Goal: Task Accomplishment & Management: Manage account settings

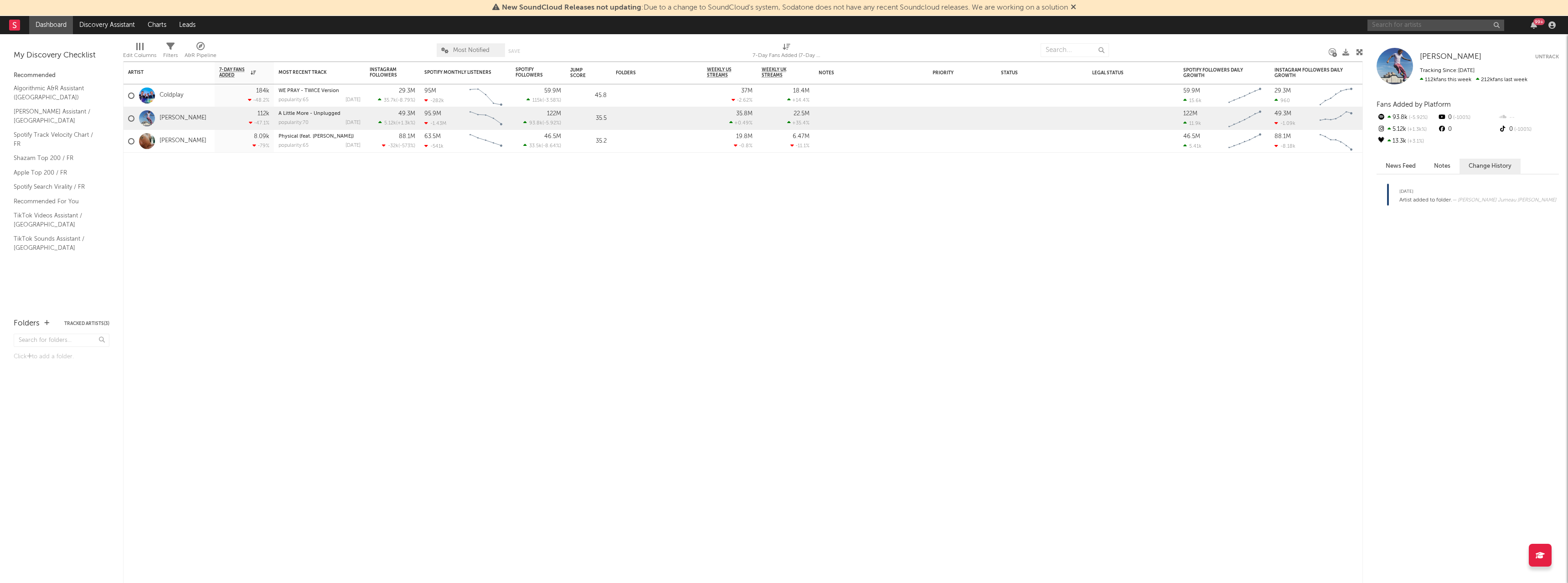
click at [1398, 21] on input "text" at bounding box center [1436, 25] width 137 height 12
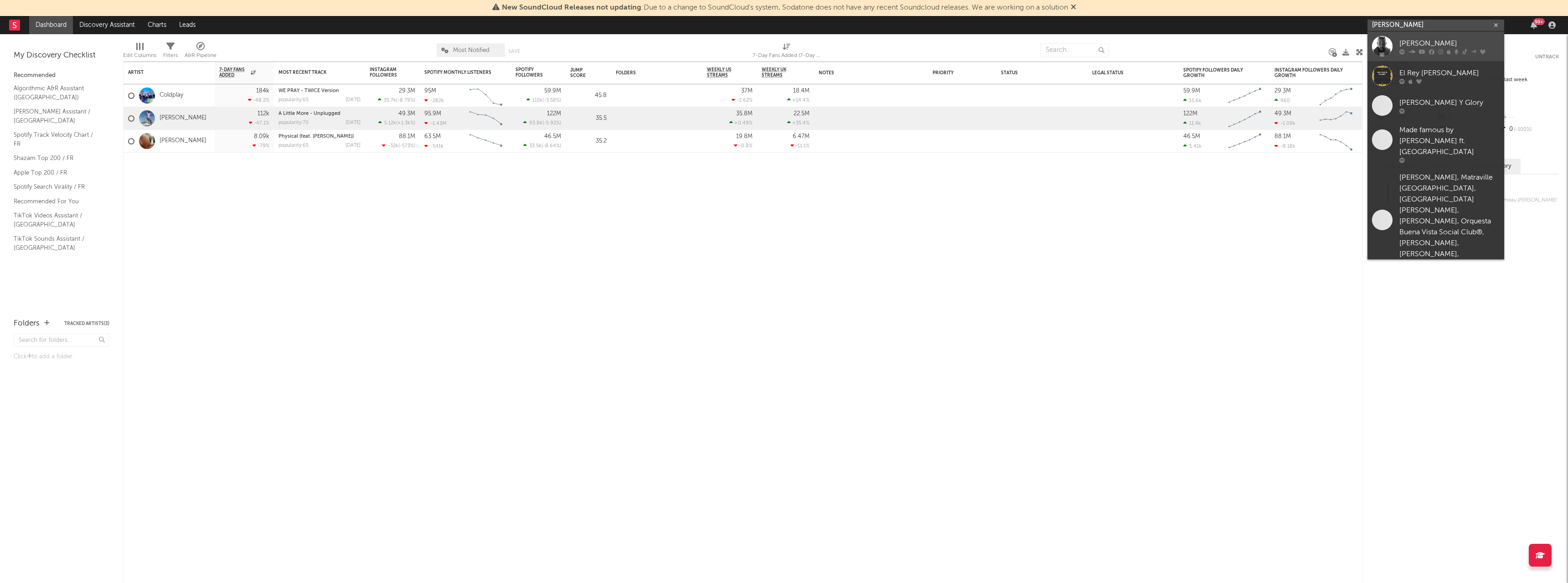
type input "[PERSON_NAME]"
click at [1403, 42] on div "[PERSON_NAME]" at bounding box center [1450, 43] width 100 height 11
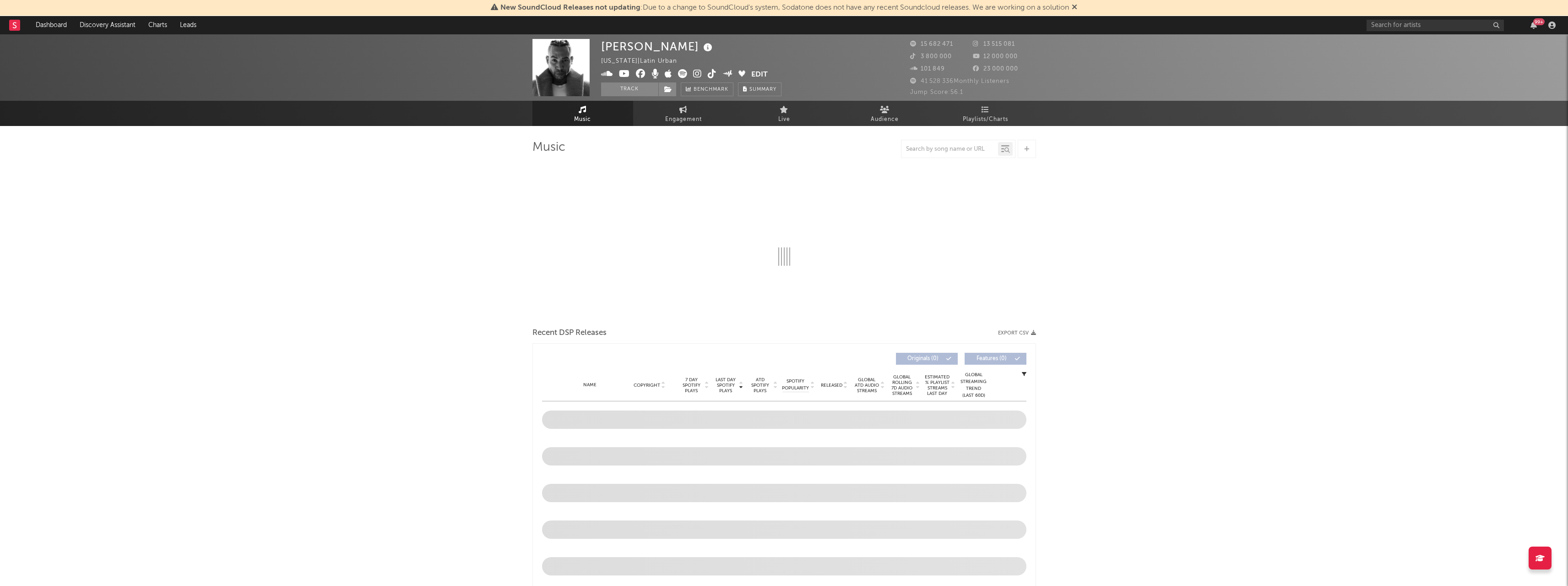
click at [757, 70] on button "Edit" at bounding box center [759, 75] width 17 height 12
select select "6m"
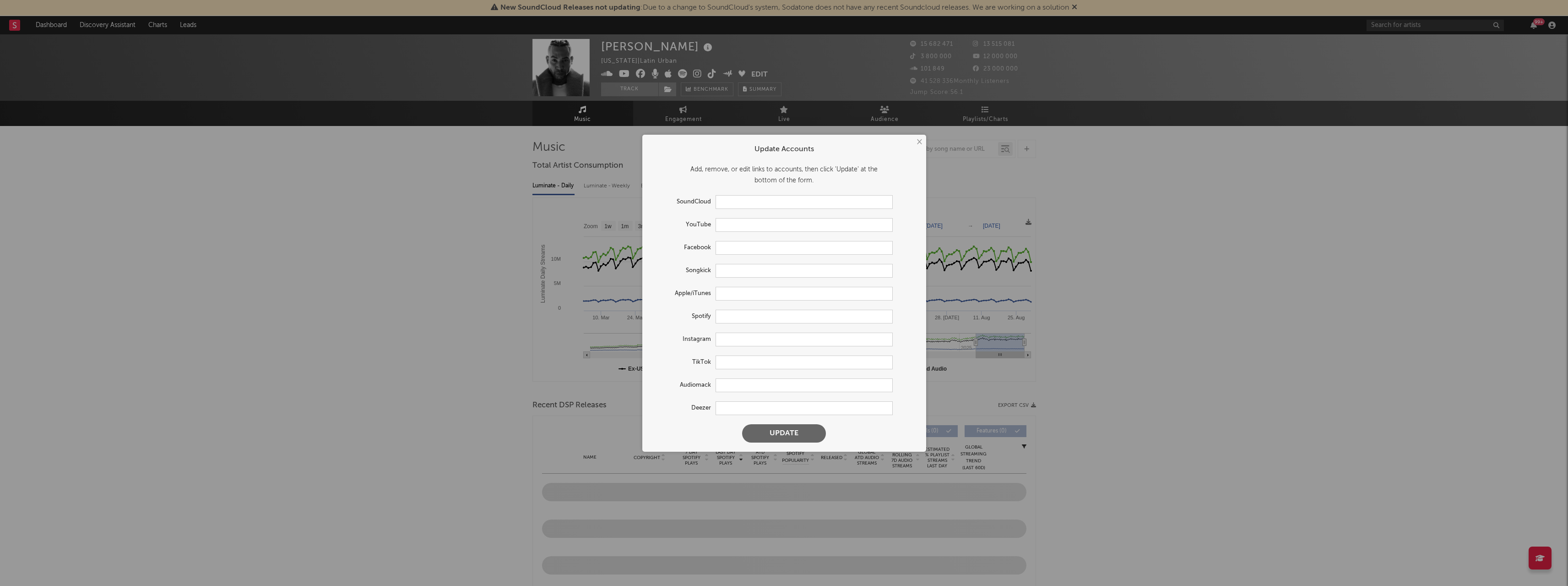
type input "[URL][DOMAIN_NAME]"
type input "[URL][DOMAIN_NAME][PERSON_NAME]"
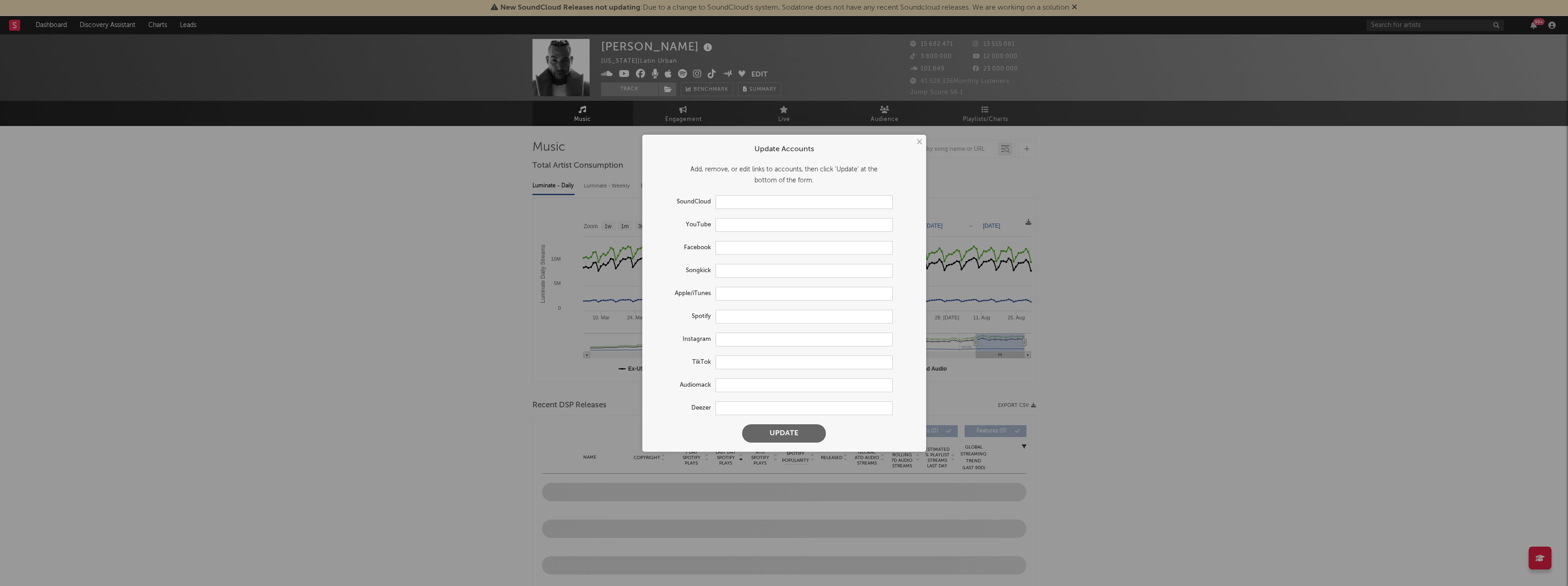
type input "[URL][DOMAIN_NAME]"
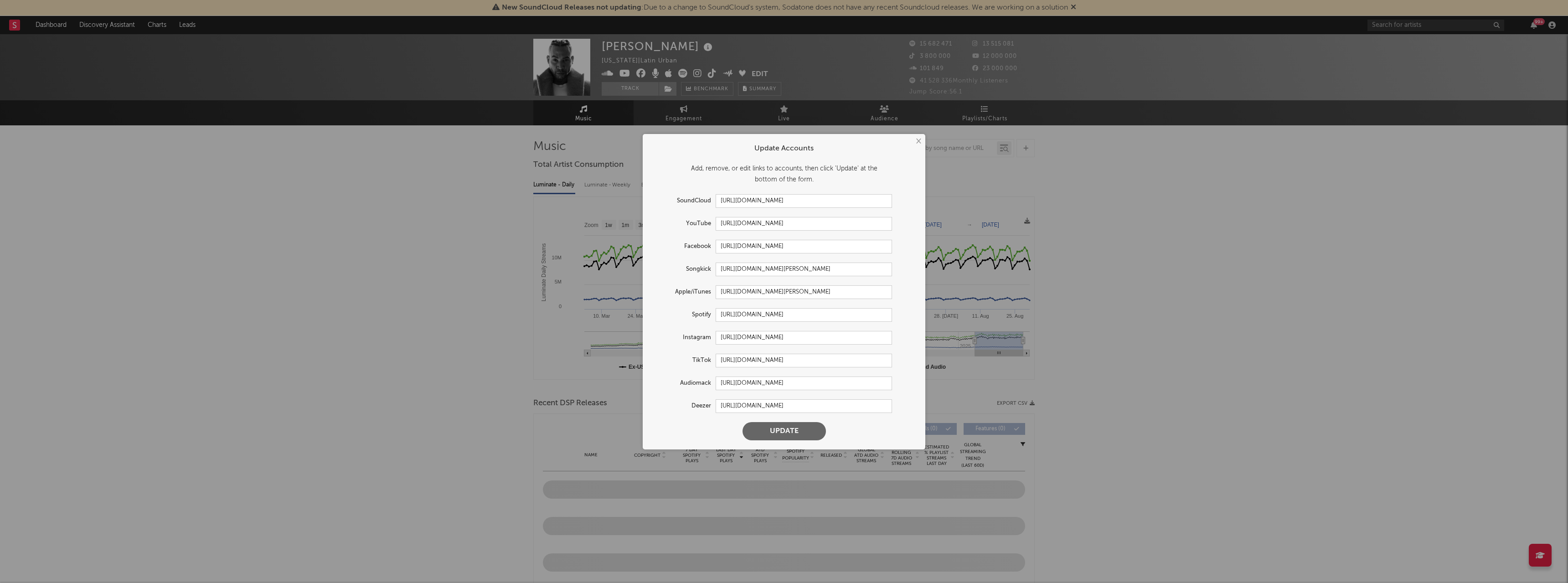
click at [918, 141] on button "×" at bounding box center [918, 141] width 10 height 10
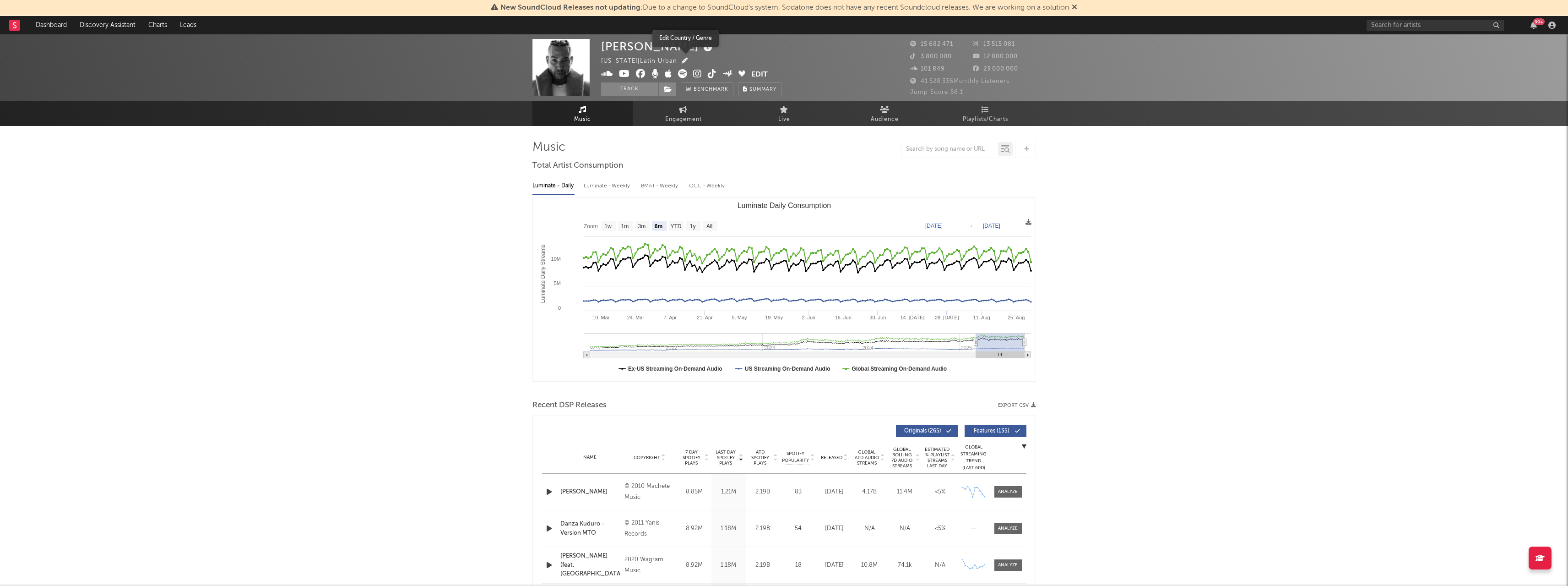
click at [688, 60] on icon "button" at bounding box center [684, 60] width 6 height 6
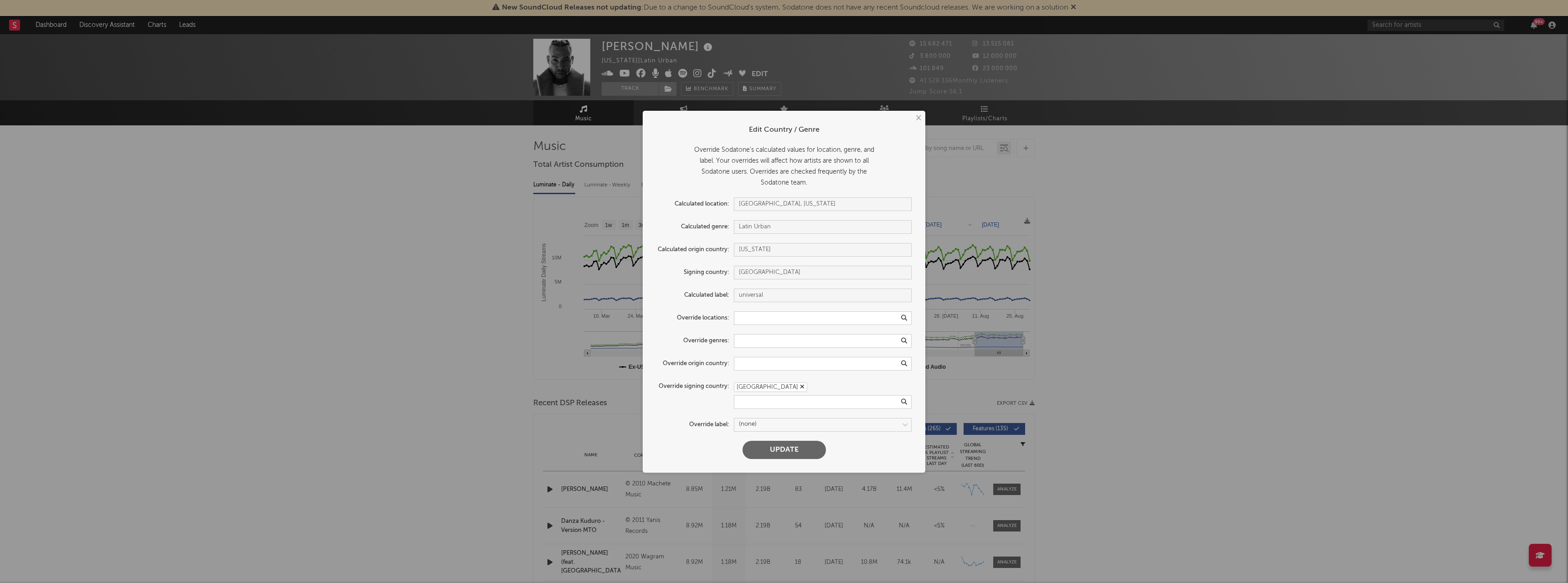
click at [800, 389] on icon "button" at bounding box center [802, 386] width 5 height 6
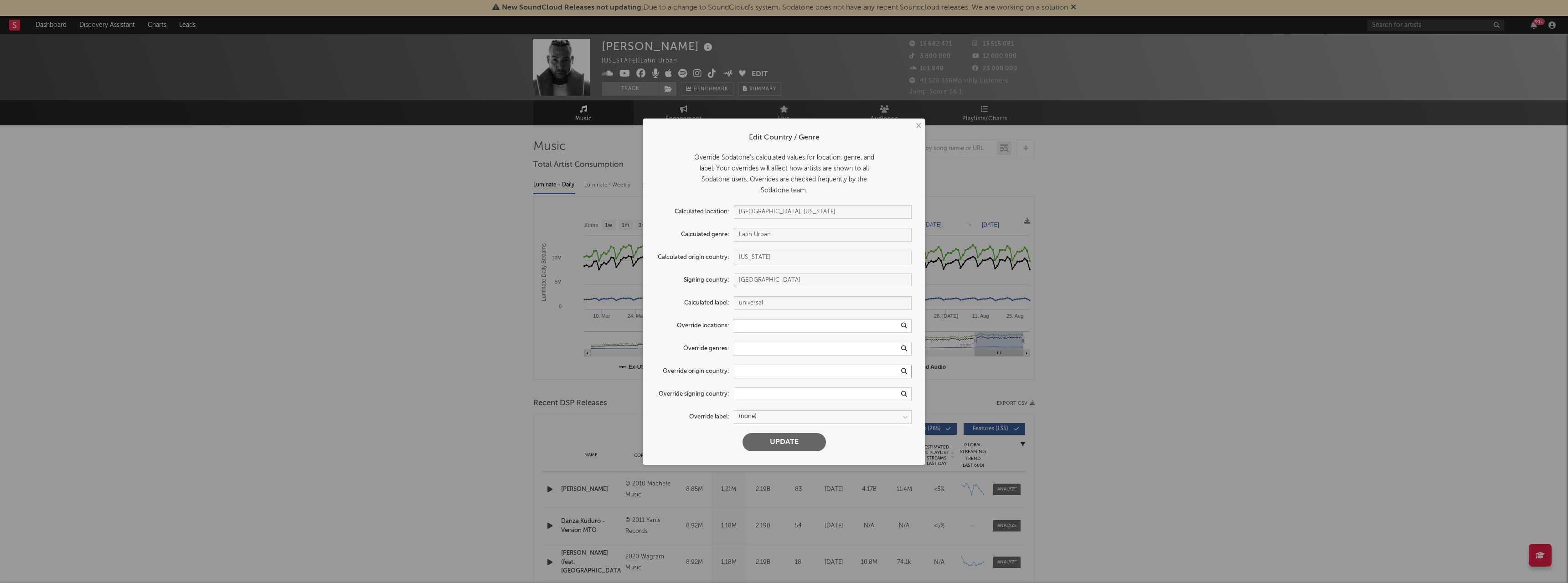
click at [744, 374] on input "text" at bounding box center [823, 371] width 178 height 13
type input "p"
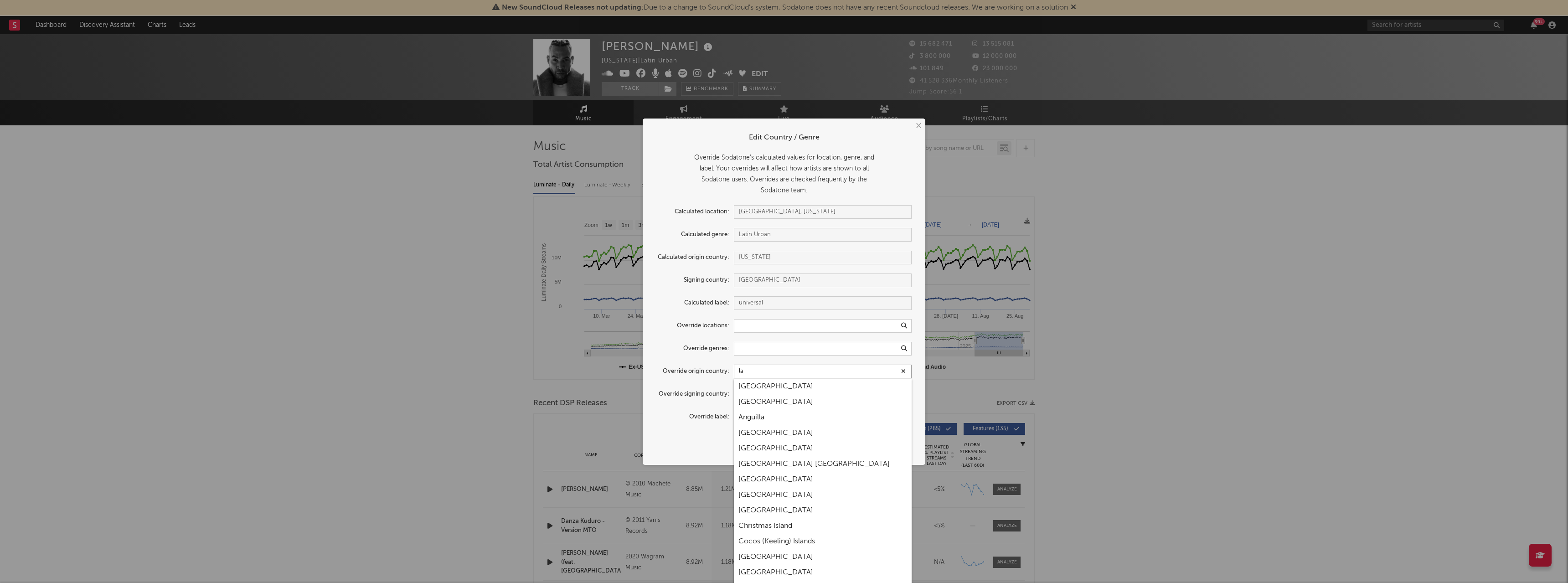
type input "l"
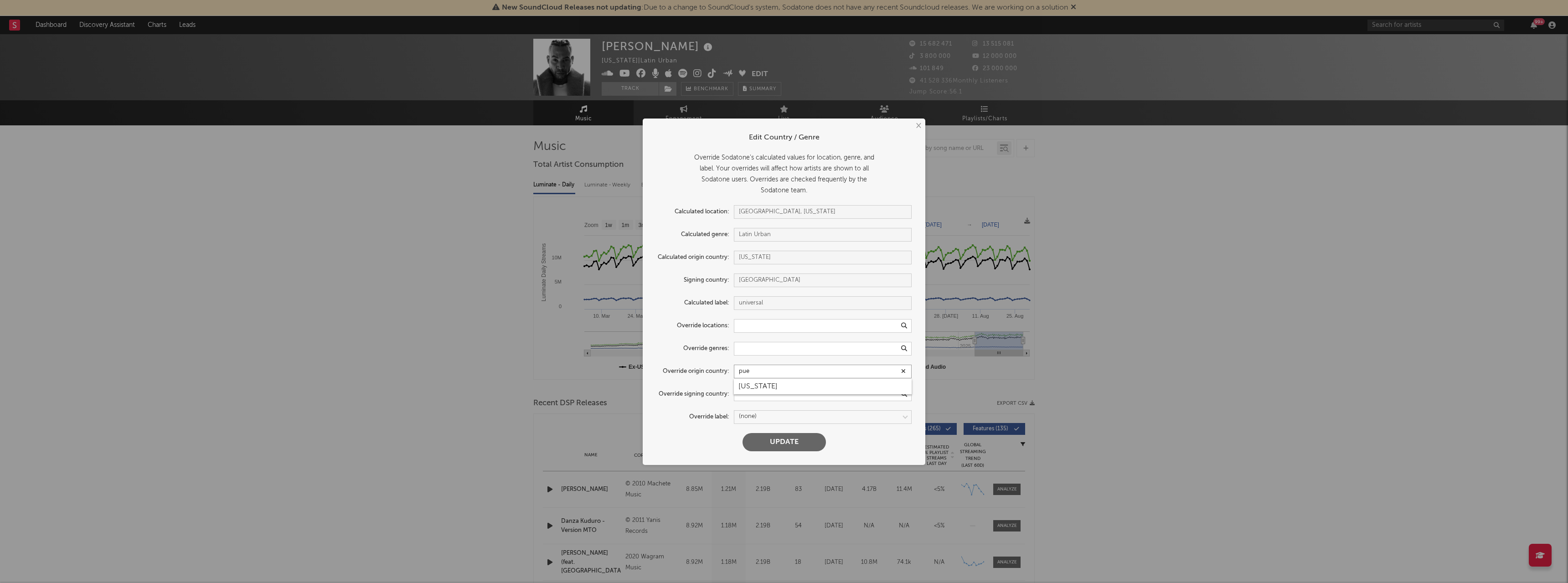
type input "pue"
click at [747, 387] on div "[US_STATE]" at bounding box center [823, 386] width 178 height 15
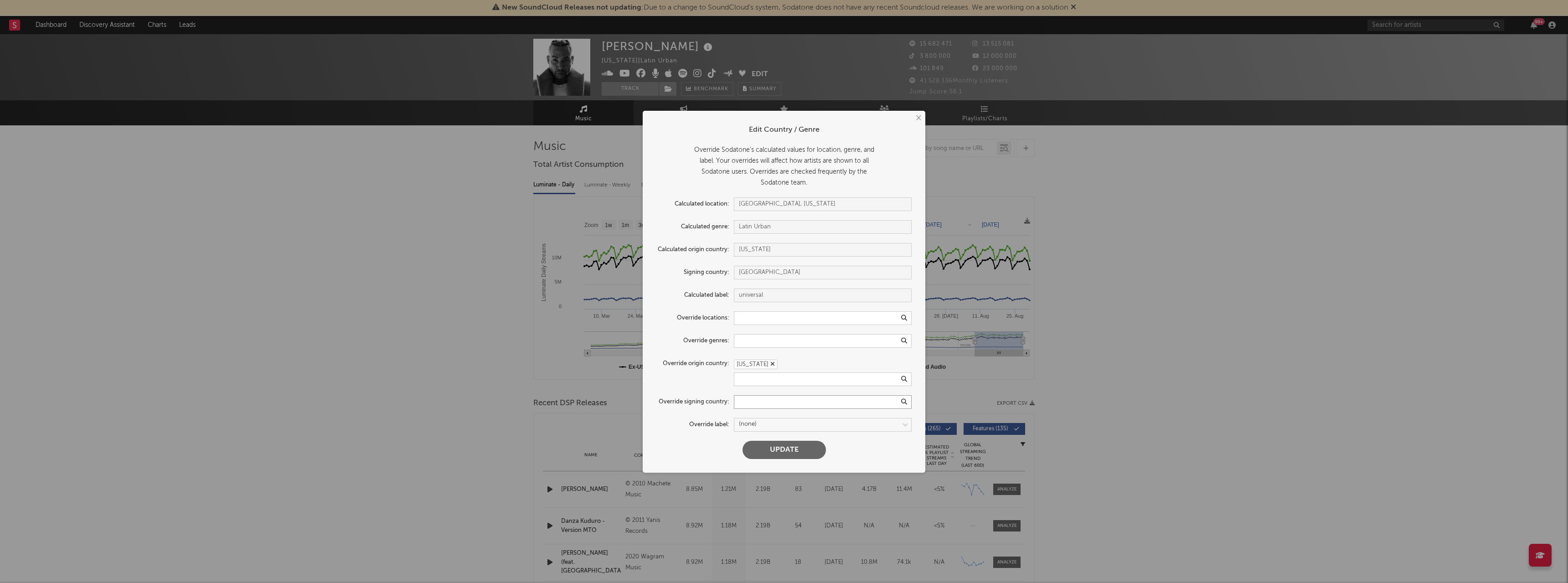
click at [746, 397] on input "text" at bounding box center [823, 402] width 178 height 13
type input "puer"
click at [747, 413] on div "[US_STATE]" at bounding box center [823, 417] width 178 height 15
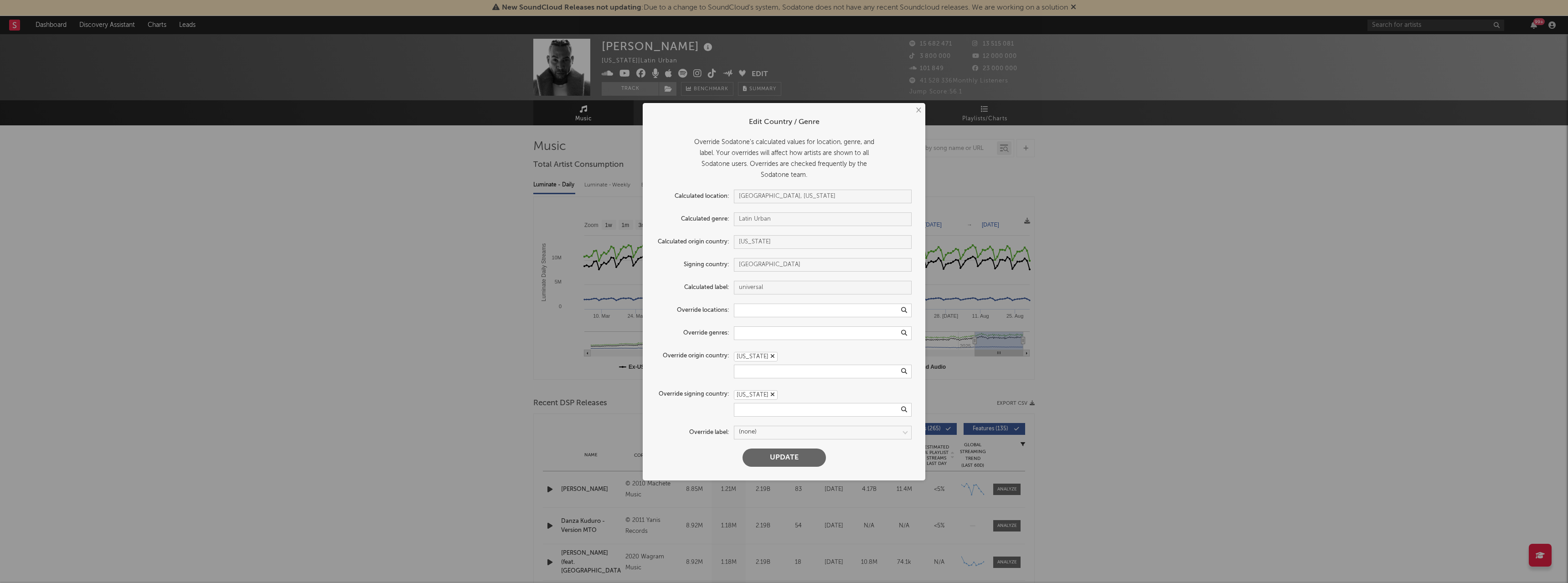
click at [763, 454] on button "Update" at bounding box center [785, 457] width 84 height 18
type input "[US_STATE]"
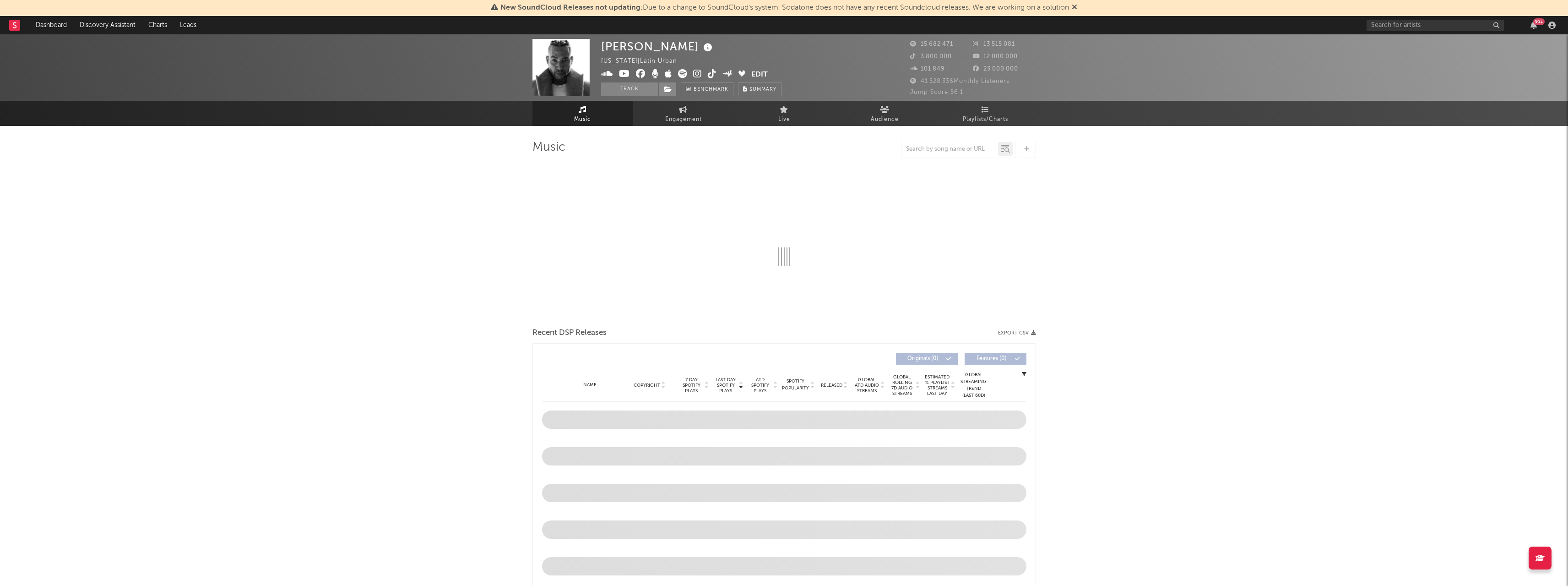
select select "6m"
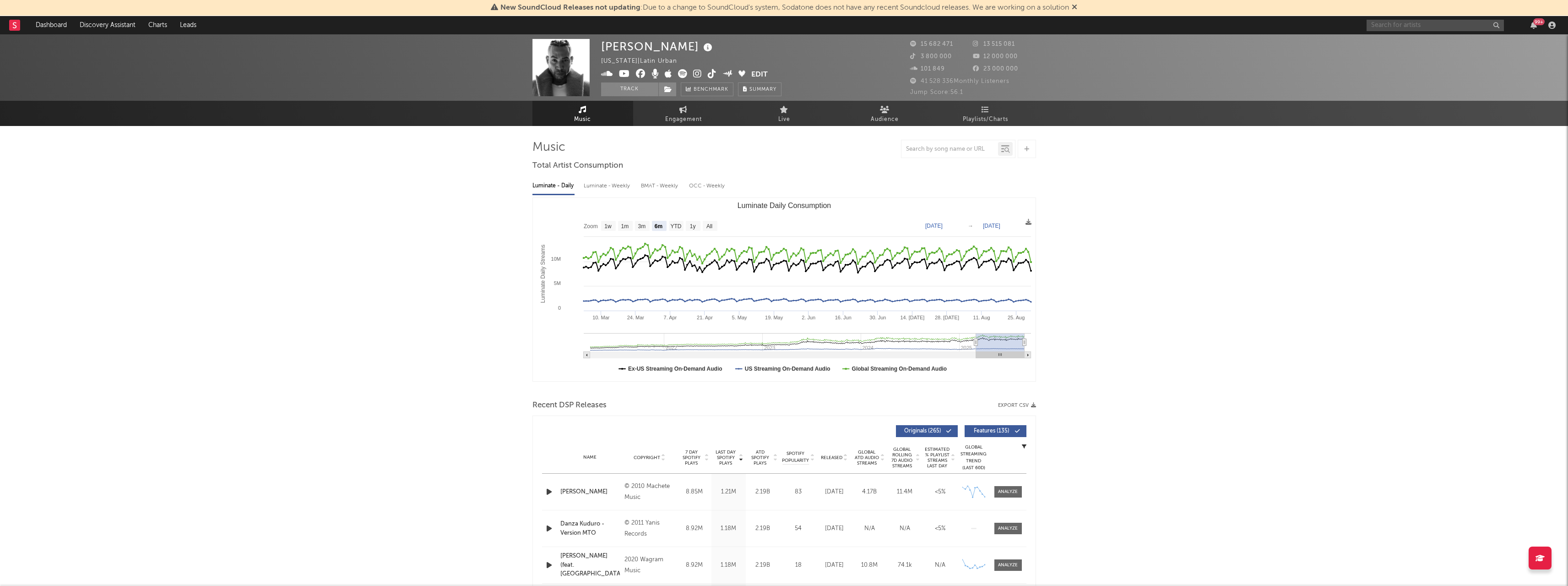
click at [1380, 23] on input "text" at bounding box center [1435, 25] width 138 height 12
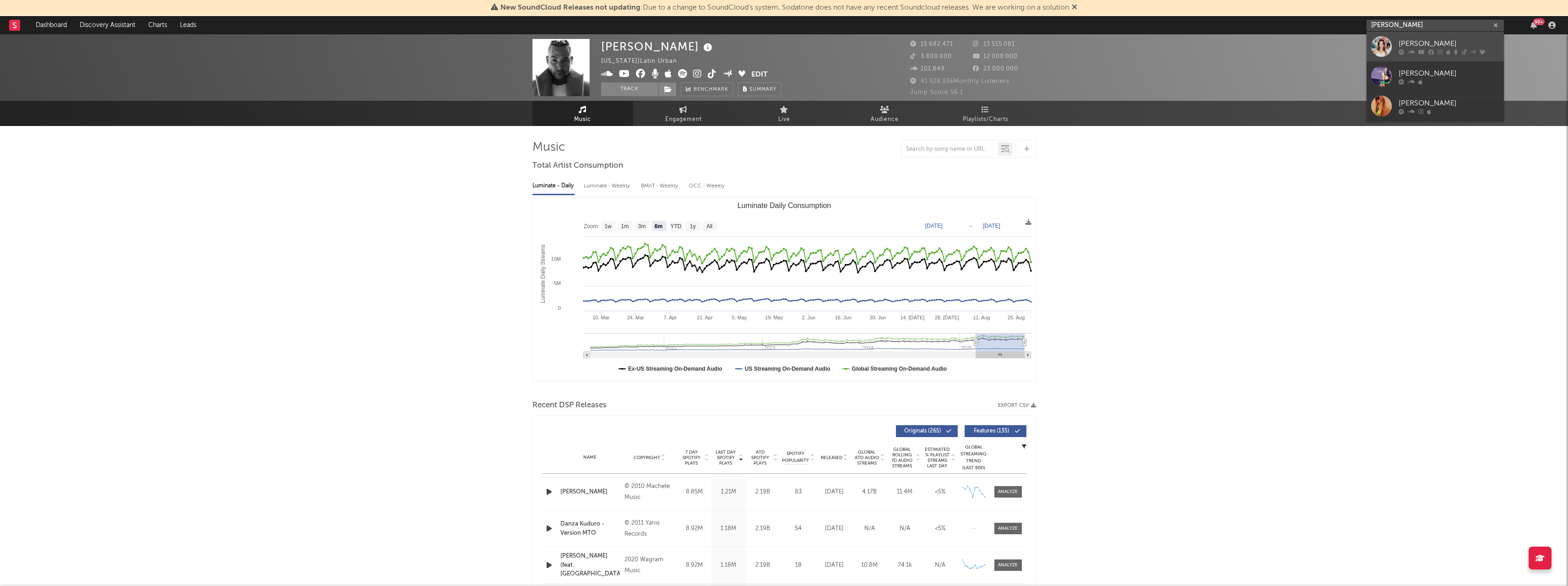
type input "[PERSON_NAME]"
click at [1387, 45] on div at bounding box center [1381, 47] width 21 height 21
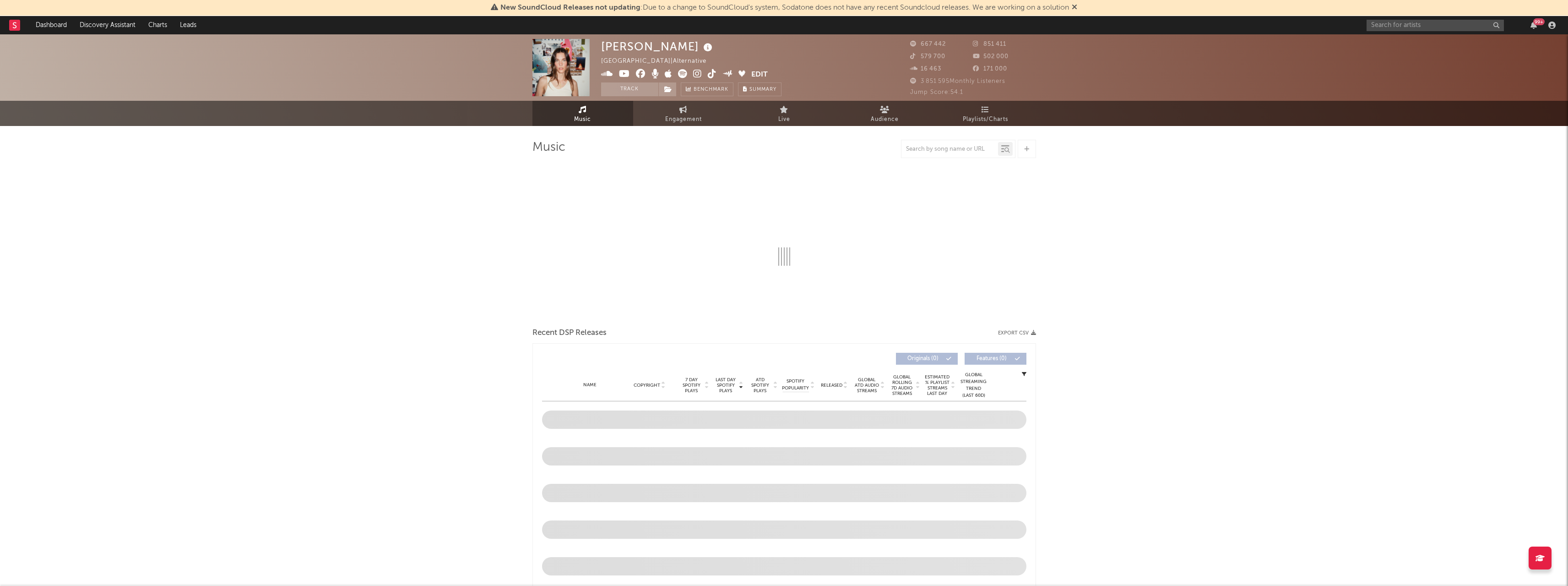
select select "6m"
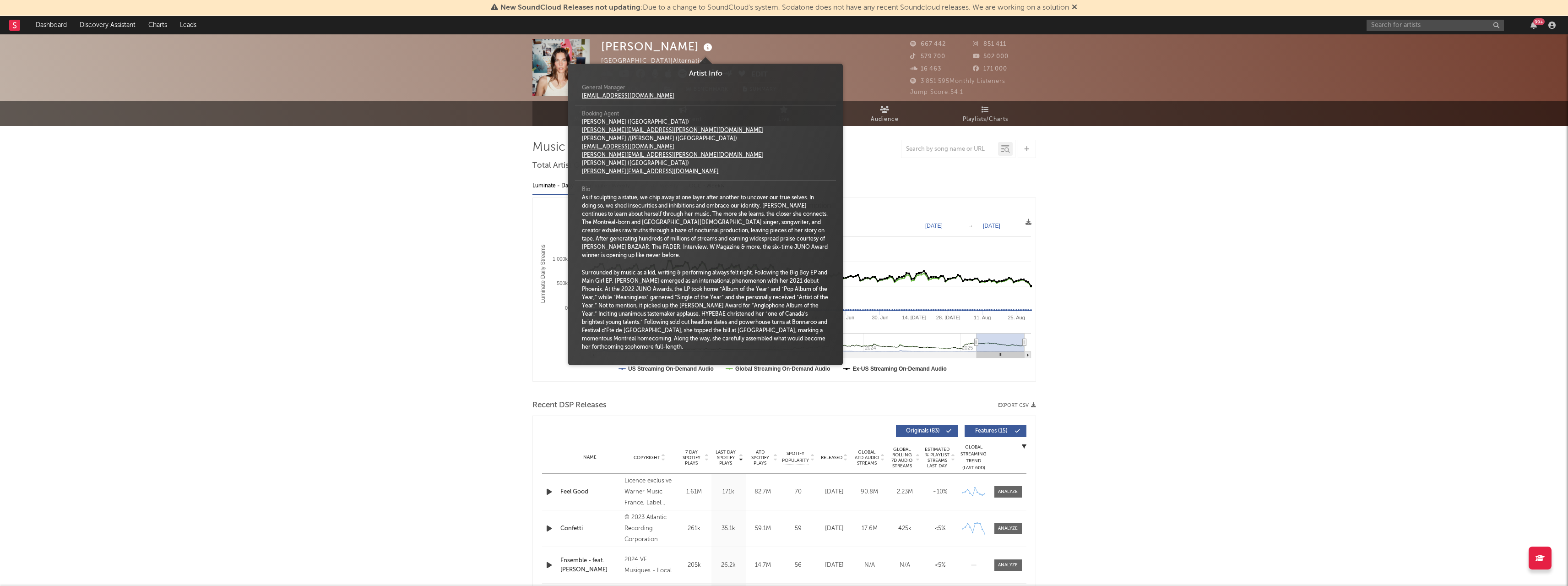
click at [705, 48] on icon at bounding box center [708, 48] width 14 height 13
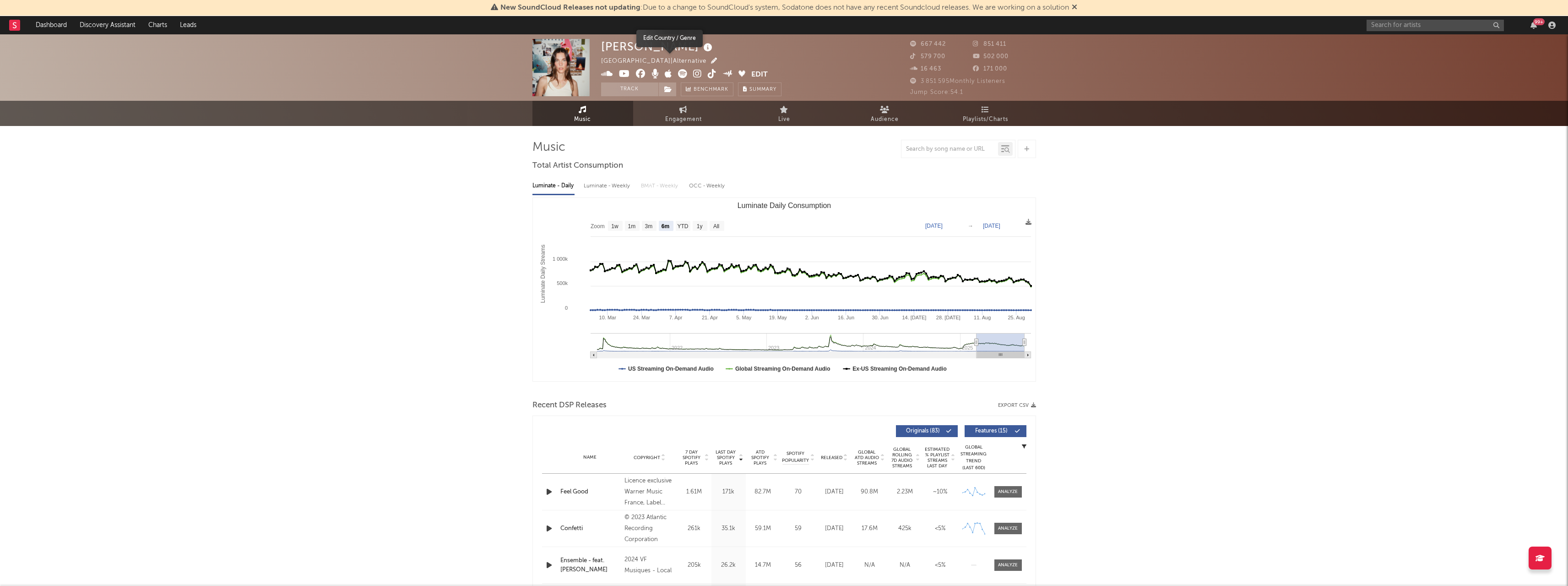
click at [711, 60] on icon "button" at bounding box center [714, 60] width 6 height 6
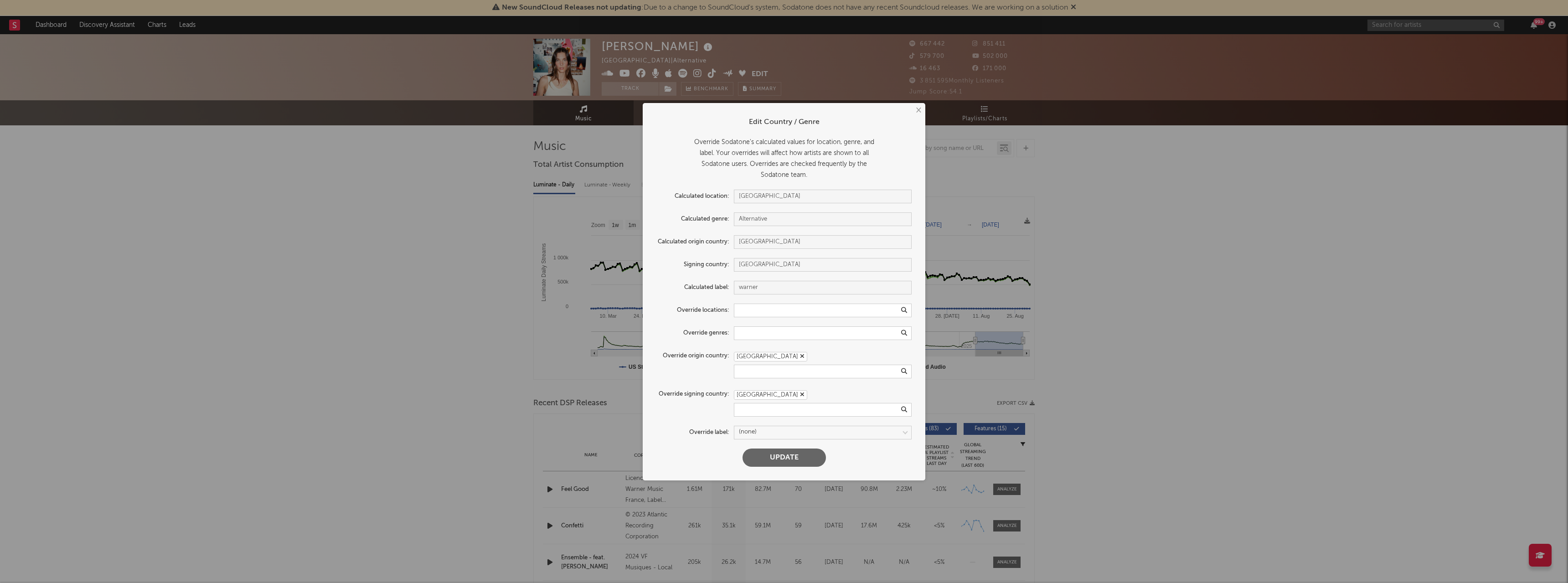
click at [800, 397] on icon "button" at bounding box center [802, 394] width 5 height 6
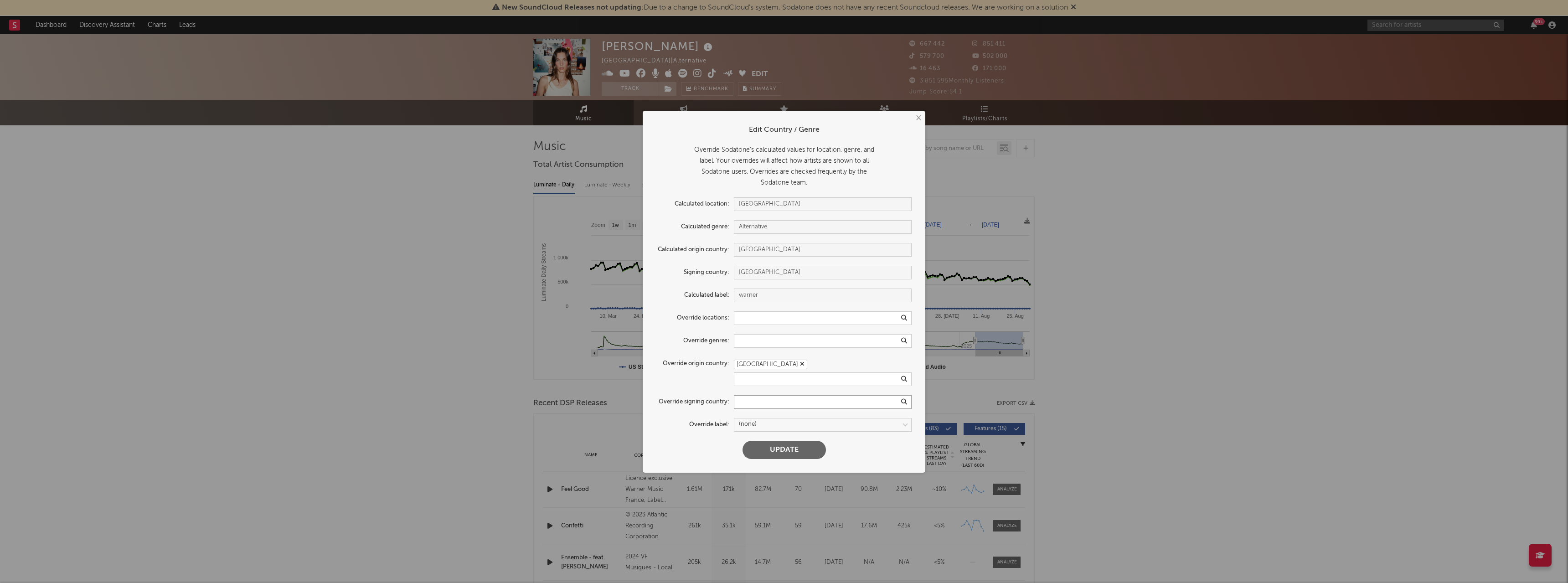
click at [760, 403] on input "text" at bounding box center [823, 402] width 178 height 13
type input "Fra"
click at [754, 417] on div "[GEOGRAPHIC_DATA]" at bounding box center [823, 417] width 178 height 15
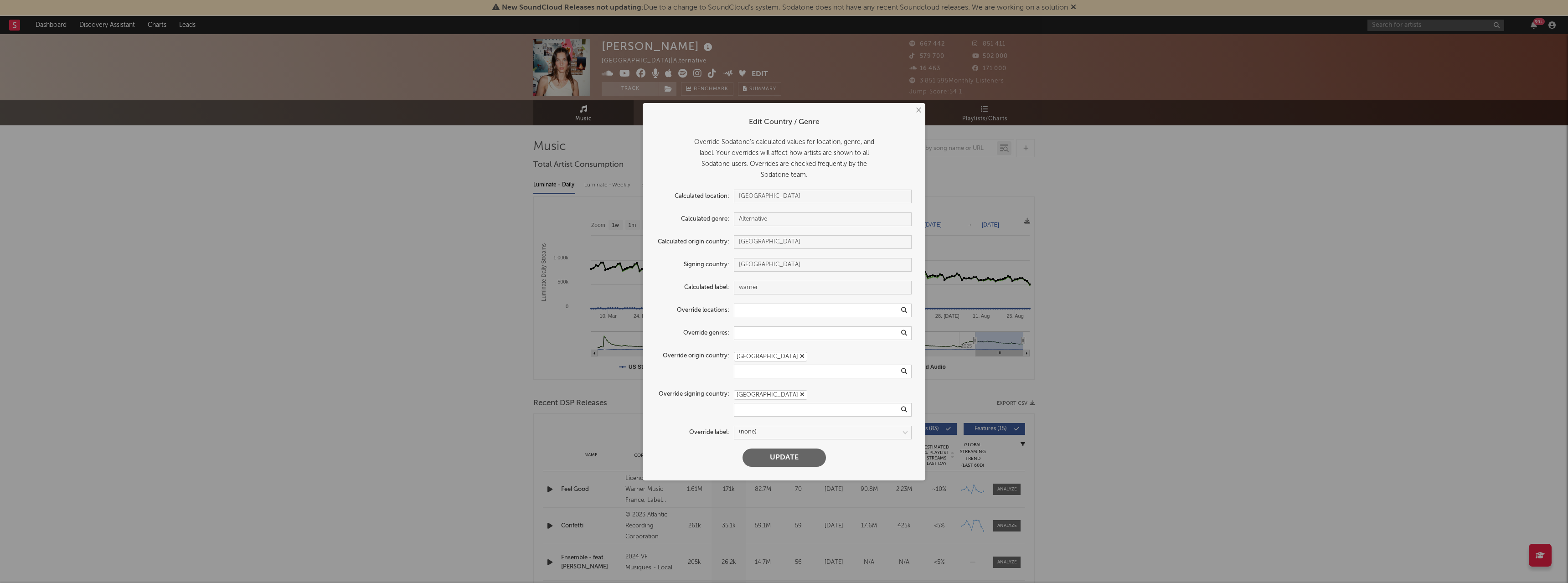
click at [771, 453] on button "Update" at bounding box center [785, 457] width 84 height 18
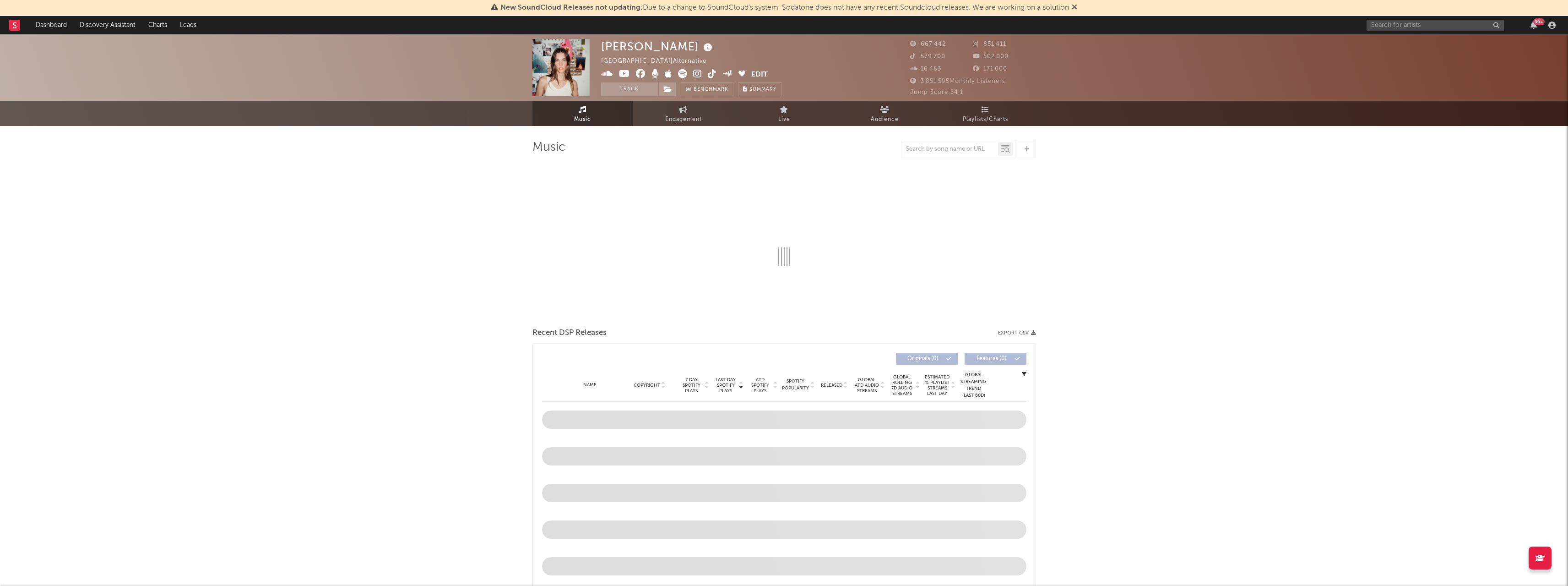
select select "6m"
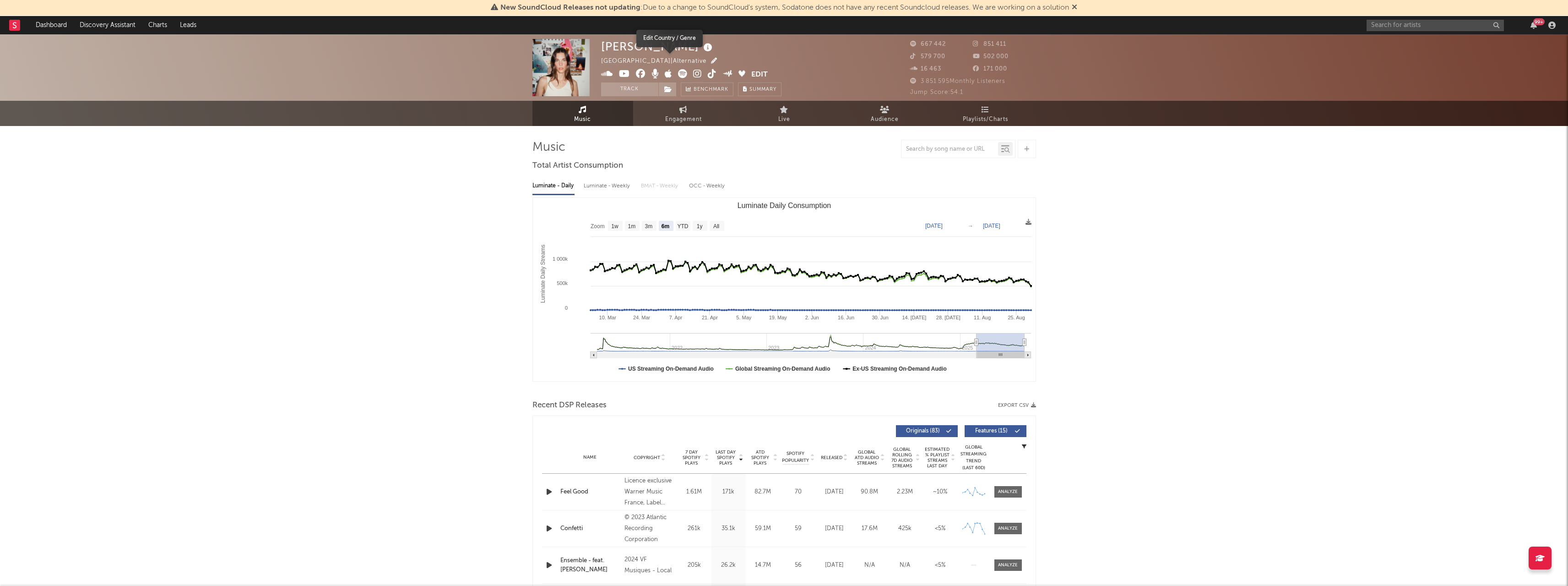
click at [711, 61] on icon "button" at bounding box center [714, 60] width 6 height 6
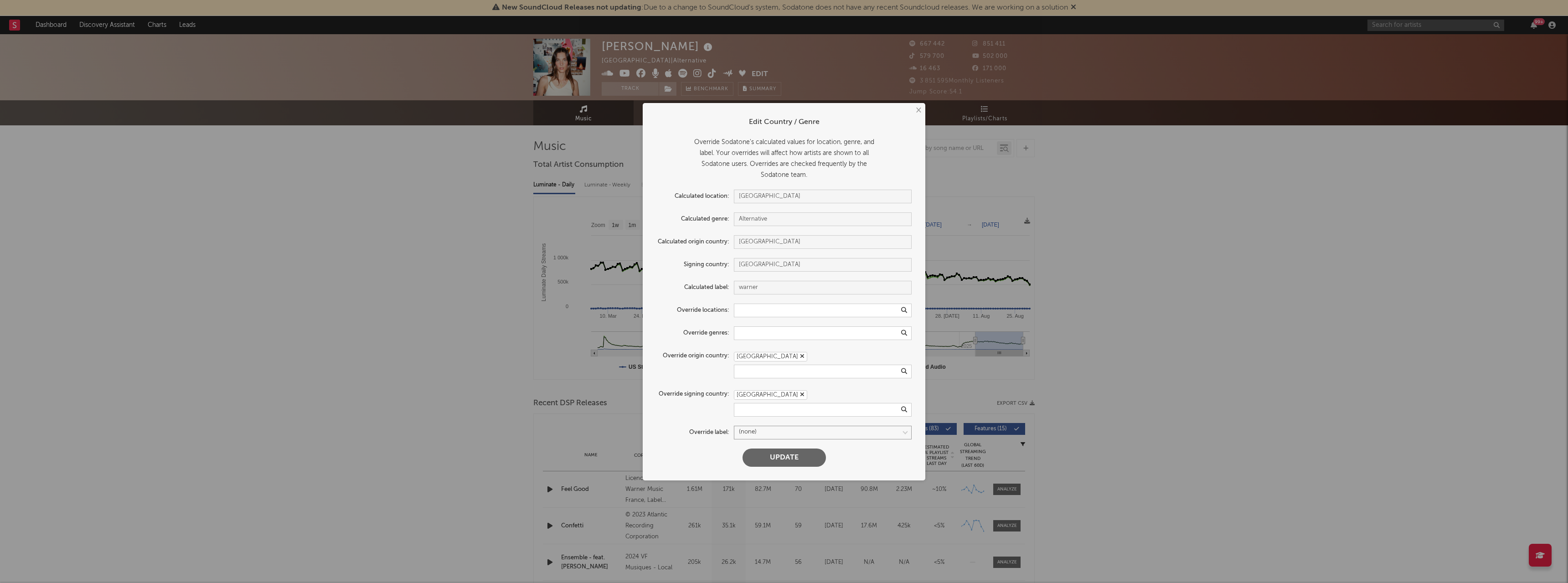
click at [754, 430] on select at bounding box center [823, 432] width 178 height 13
click at [700, 462] on form "Edit Country / Genre Override Sodatone's calculated values for location, genre,…" at bounding box center [784, 291] width 273 height 368
click at [1084, 308] on div "× Edit Country / Genre Override Sodatone's calculated values for location, genr…" at bounding box center [781, 291] width 1562 height 583
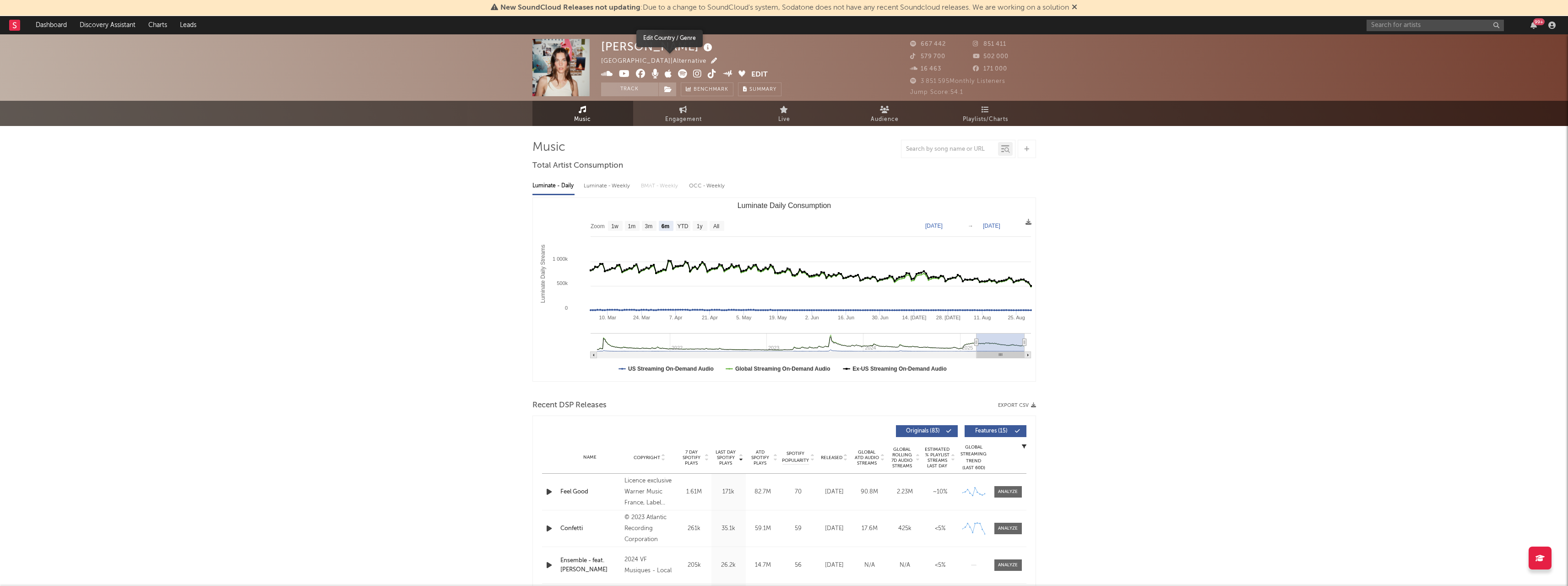
click at [711, 61] on icon "button" at bounding box center [714, 60] width 6 height 6
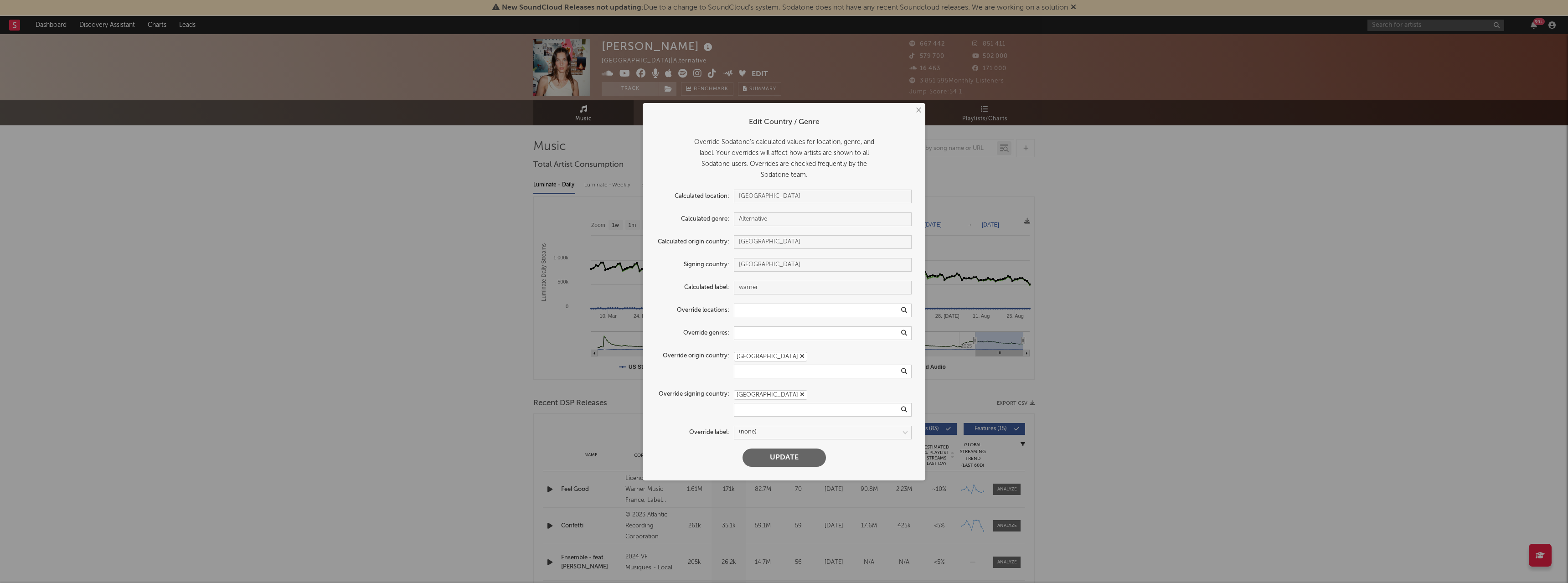
click at [470, 180] on div "× Edit Country / Genre Override Sodatone's calculated values for location, genr…" at bounding box center [784, 291] width 1568 height 583
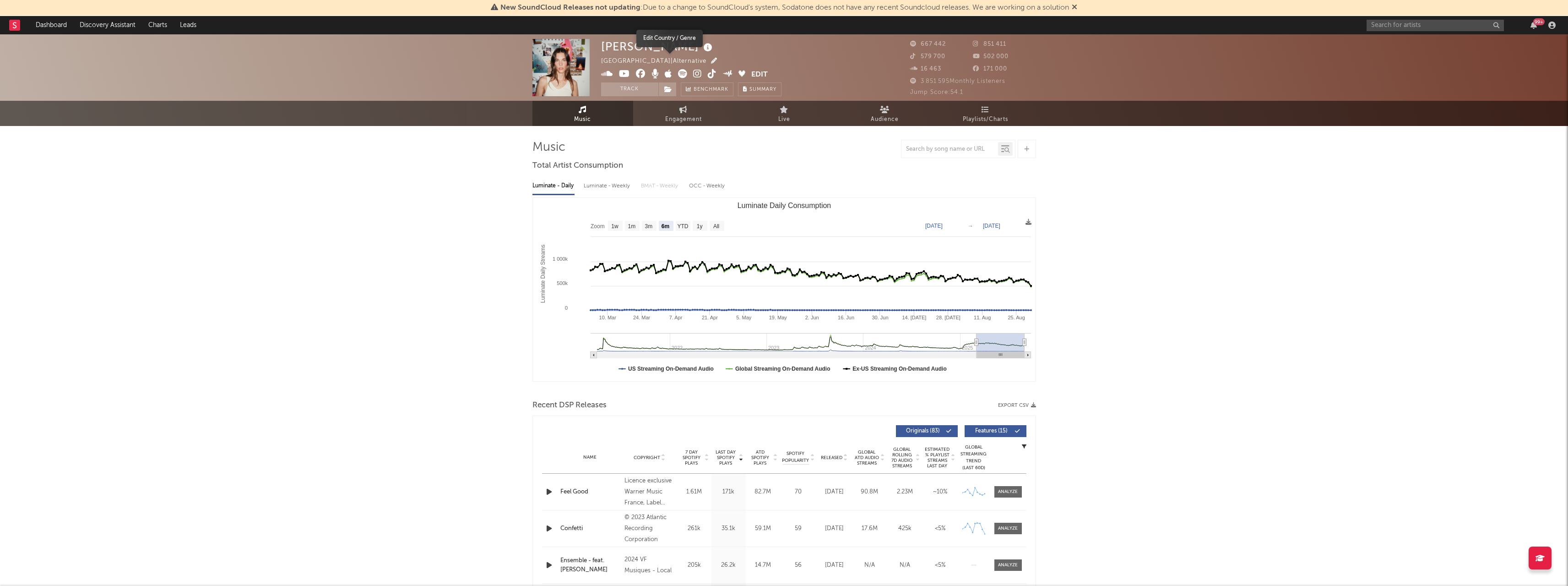
click at [711, 61] on icon "button" at bounding box center [714, 60] width 6 height 6
click at [419, 142] on div "× Edit Country / Genre Override Sodatone's calculated values for location, genr…" at bounding box center [787, 293] width 1574 height 586
